Goal: Task Accomplishment & Management: Manage account settings

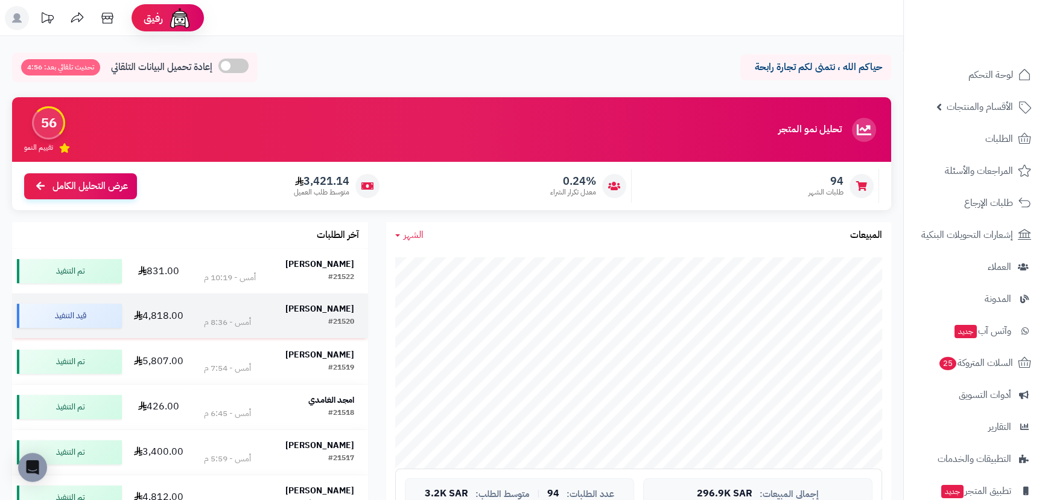
click at [335, 307] on strong "[PERSON_NAME]" at bounding box center [319, 308] width 69 height 13
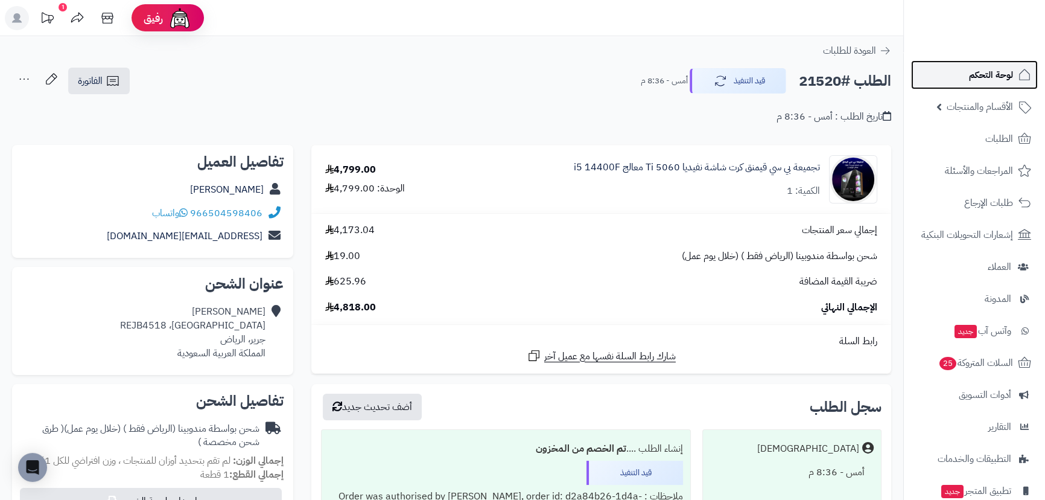
click at [972, 66] on span "لوحة التحكم" at bounding box center [991, 74] width 44 height 17
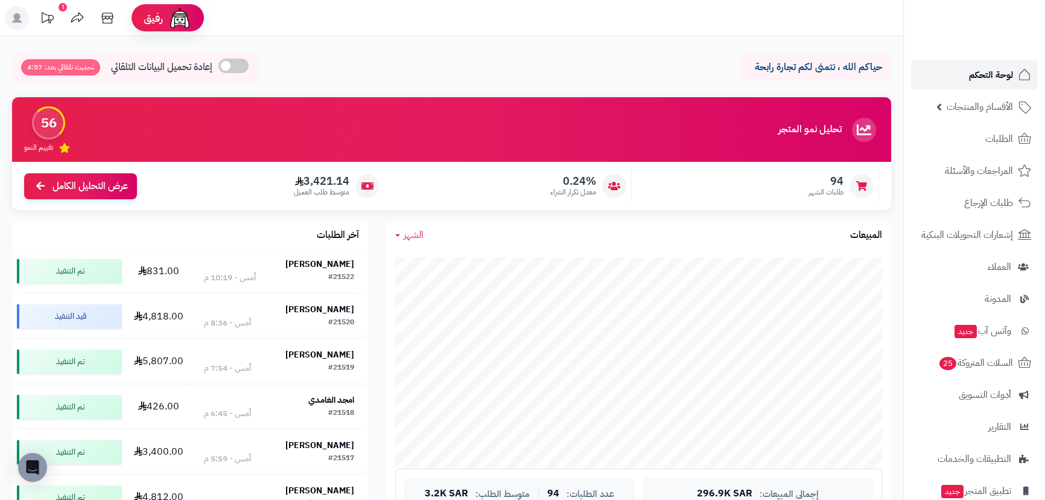
click at [936, 71] on link "لوحة التحكم" at bounding box center [974, 74] width 127 height 29
click at [826, 185] on span "94" at bounding box center [826, 180] width 35 height 13
click at [997, 168] on span "المراجعات والأسئلة" at bounding box center [980, 170] width 68 height 17
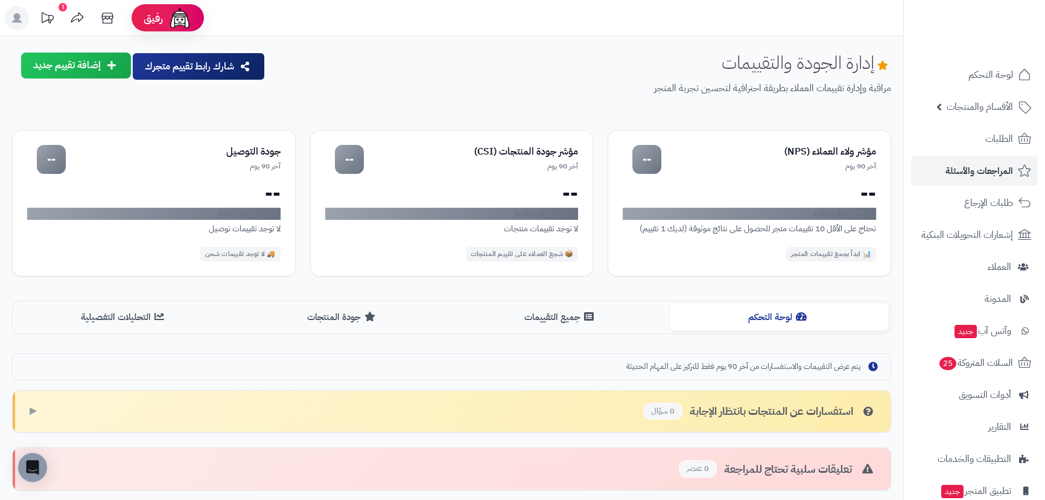
click at [53, 21] on icon at bounding box center [47, 18] width 24 height 24
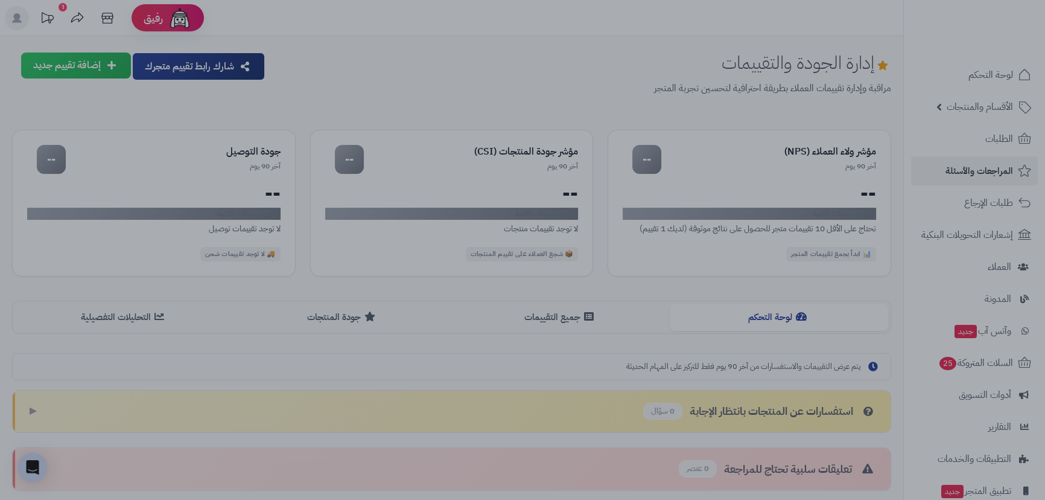
click at [674, 104] on div at bounding box center [522, 250] width 1045 height 500
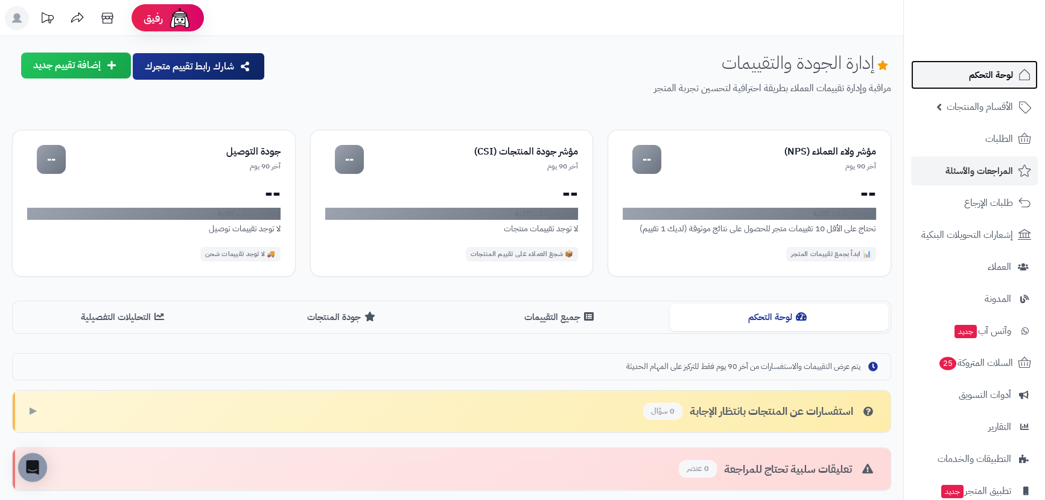
click at [973, 89] on link "لوحة التحكم" at bounding box center [974, 74] width 127 height 29
